Goal: Task Accomplishment & Management: Manage account settings

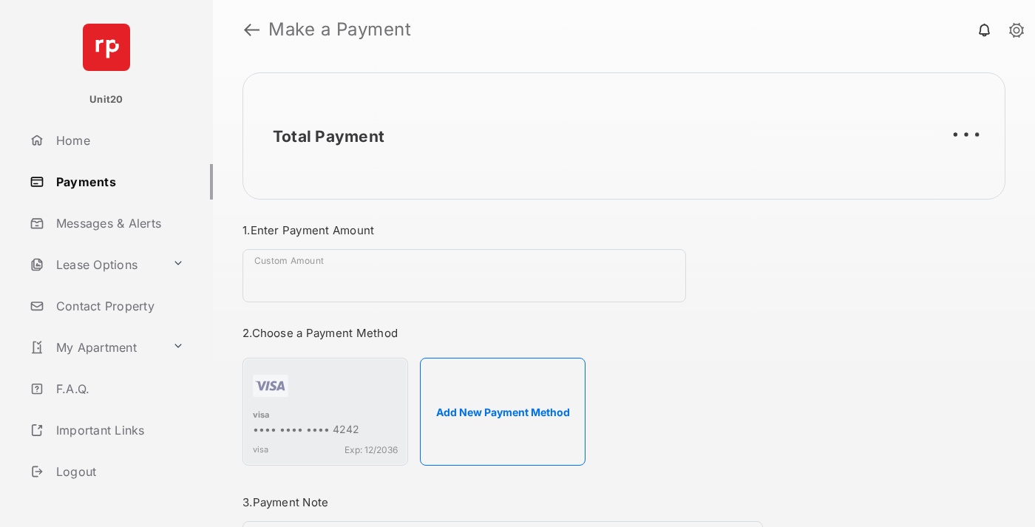
click at [115, 181] on link "Payments" at bounding box center [118, 181] width 189 height 35
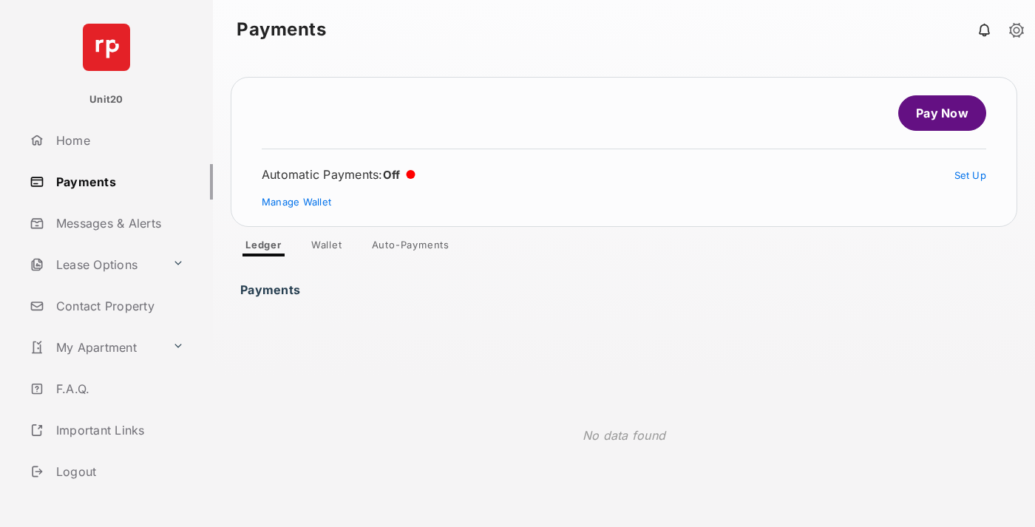
click at [411, 248] on link "Auto-Payments" at bounding box center [410, 248] width 101 height 18
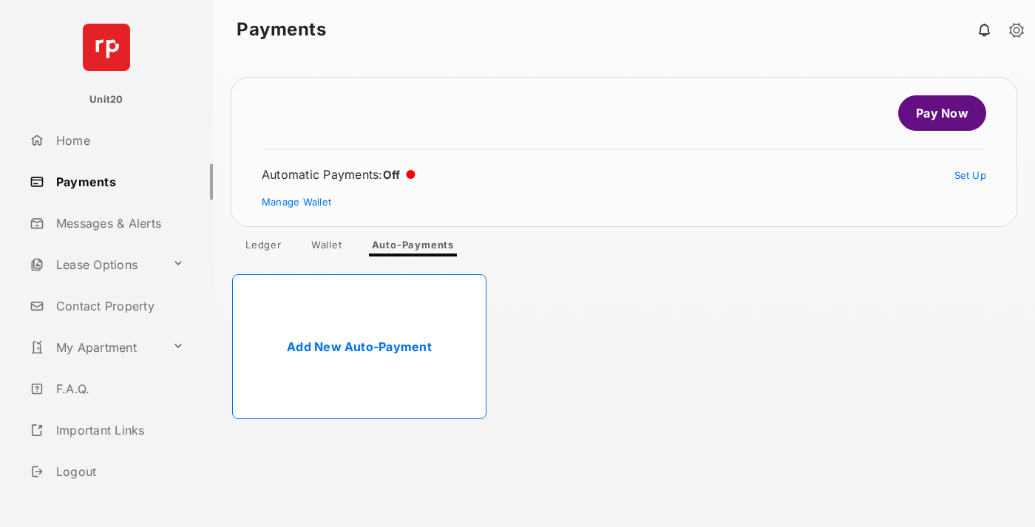
click at [359, 347] on link "Add New Auto-Payment" at bounding box center [359, 346] width 254 height 145
